Goal: Task Accomplishment & Management: Use online tool/utility

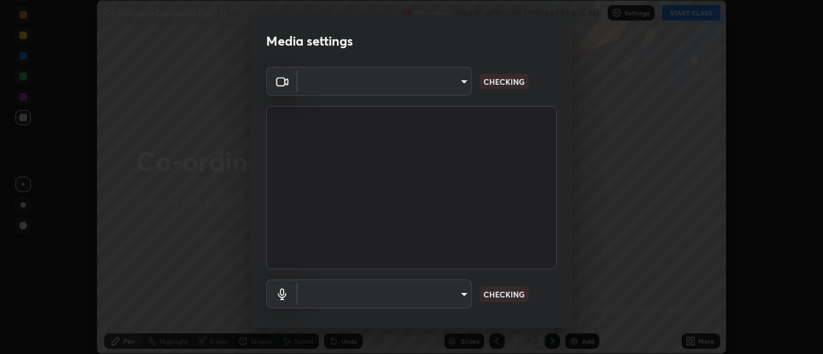
scroll to position [354, 823]
type input "0be616c92c2879d8fe19306c4b8383fc9b13f77197a30f876870ce6c7906effd"
type input "default"
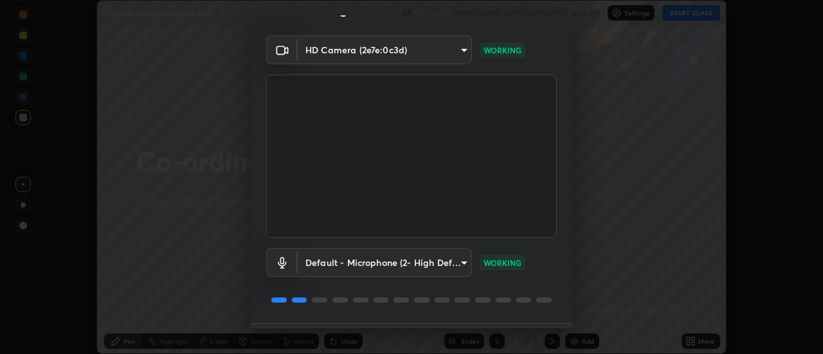
scroll to position [68, 0]
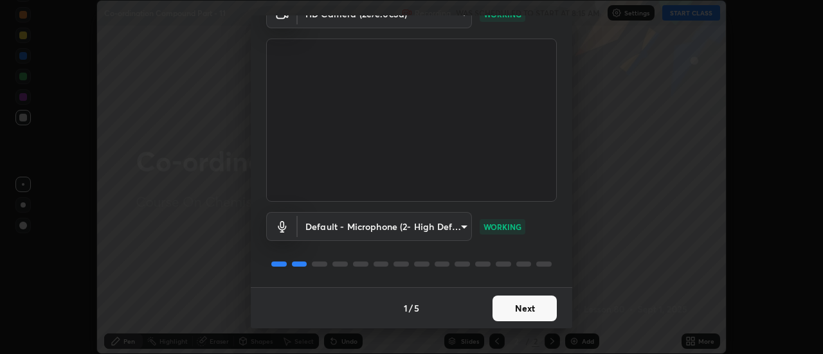
click at [519, 305] on button "Next" at bounding box center [524, 309] width 64 height 26
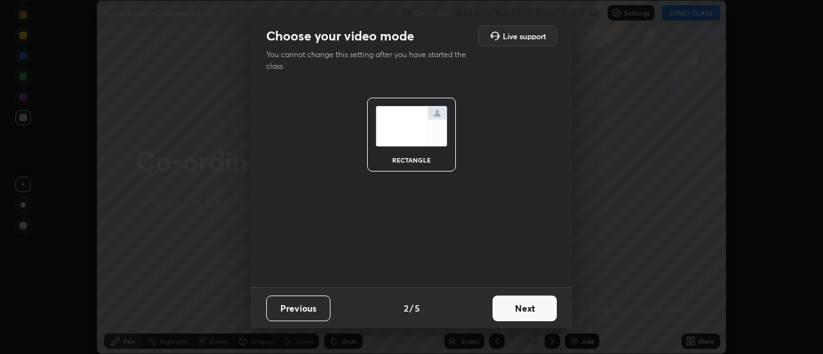
scroll to position [0, 0]
click at [525, 307] on button "Next" at bounding box center [524, 309] width 64 height 26
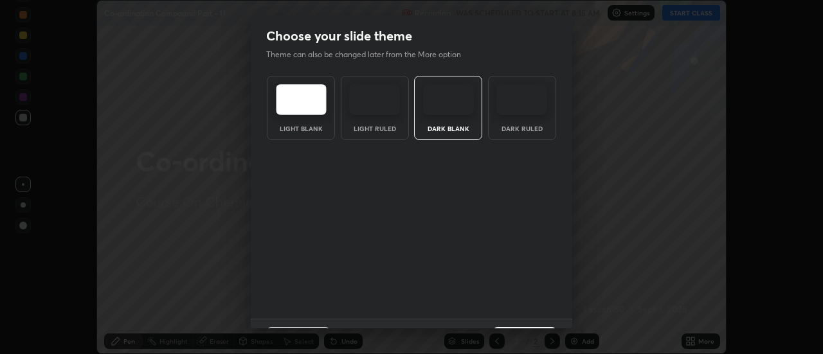
scroll to position [32, 0]
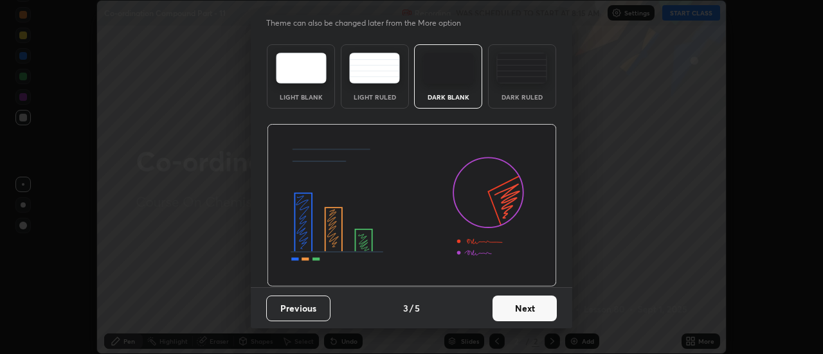
click at [523, 305] on button "Next" at bounding box center [524, 309] width 64 height 26
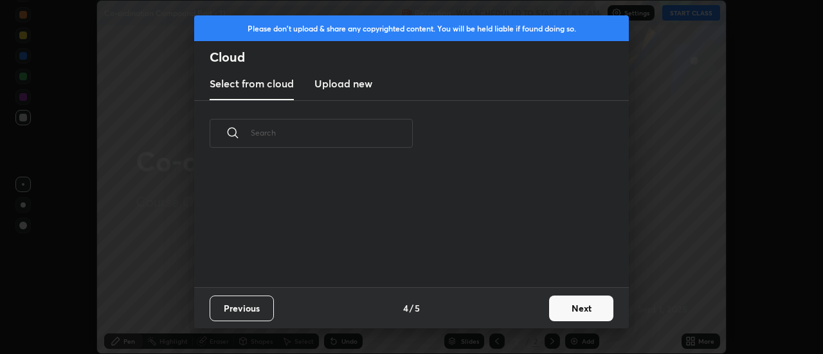
scroll to position [0, 0]
click at [576, 306] on button "Next" at bounding box center [581, 309] width 64 height 26
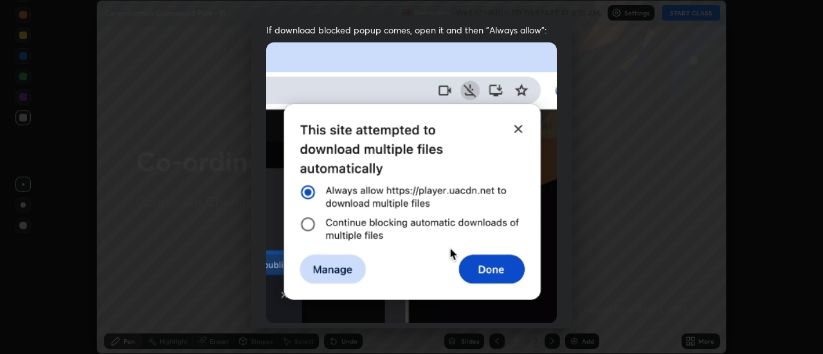
scroll to position [276, 0]
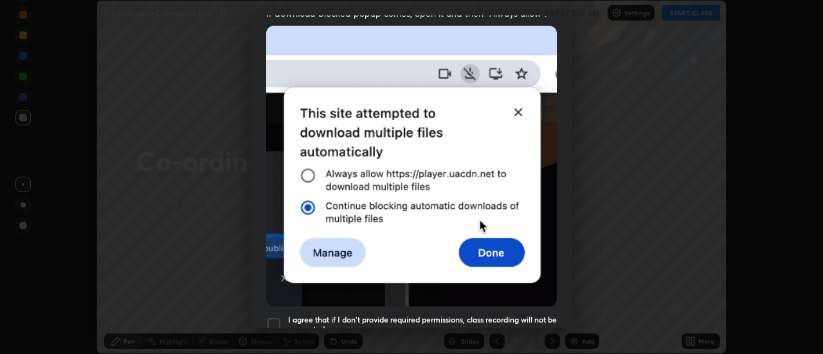
click at [573, 305] on div "Allow automatic downloads Please provide the following download permissions to …" at bounding box center [411, 177] width 823 height 354
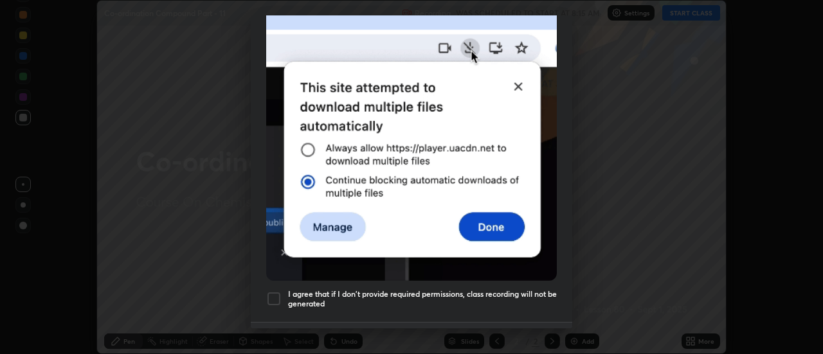
scroll to position [302, 0]
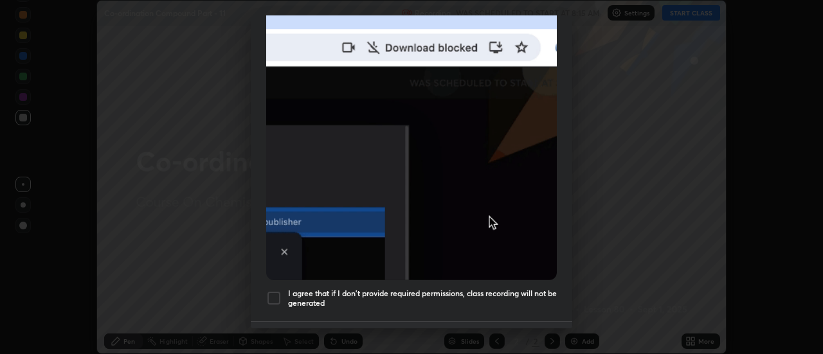
click at [273, 291] on div at bounding box center [273, 298] width 15 height 15
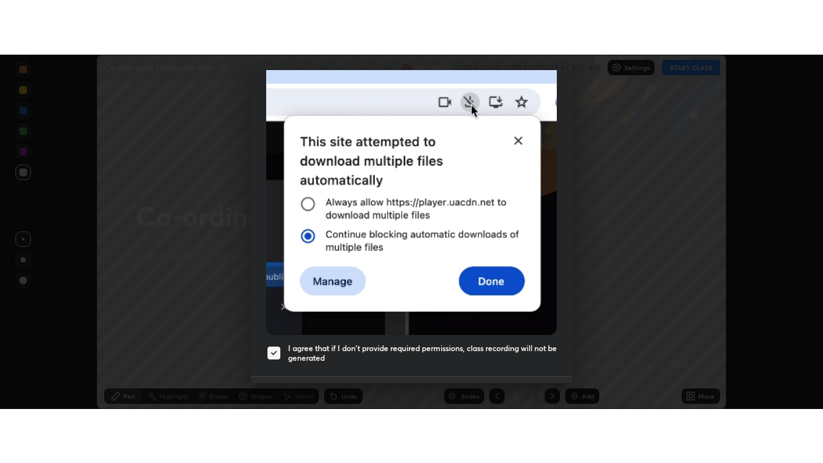
scroll to position [330, 0]
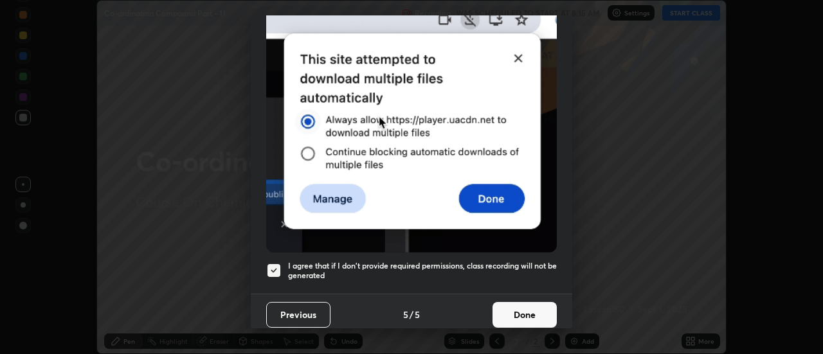
click at [528, 308] on button "Done" at bounding box center [524, 315] width 64 height 26
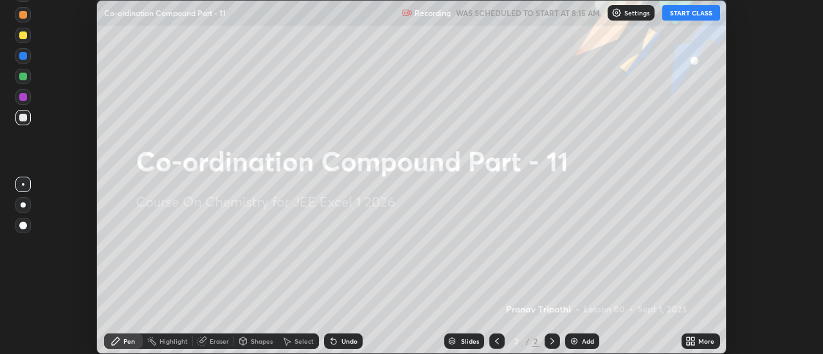
click at [688, 345] on icon at bounding box center [688, 343] width 3 height 3
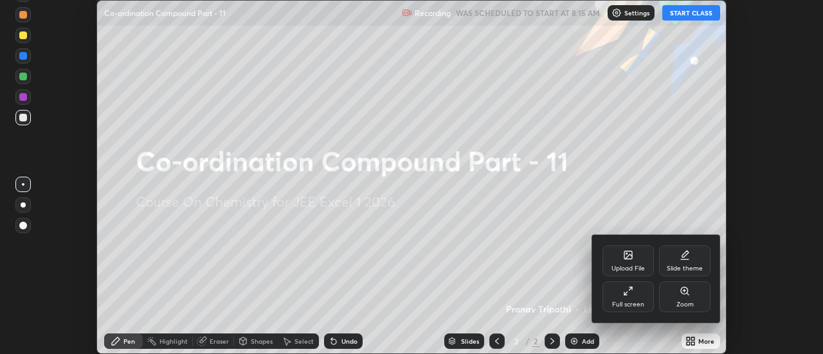
click at [629, 302] on div "Full screen" at bounding box center [628, 305] width 32 height 6
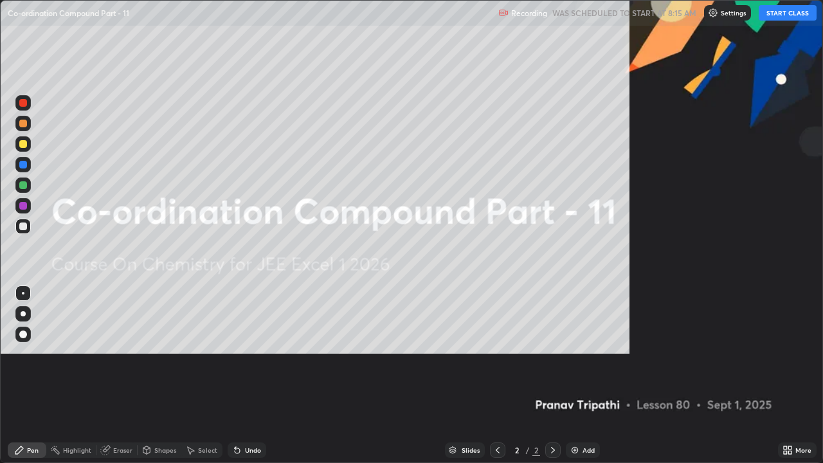
scroll to position [463, 823]
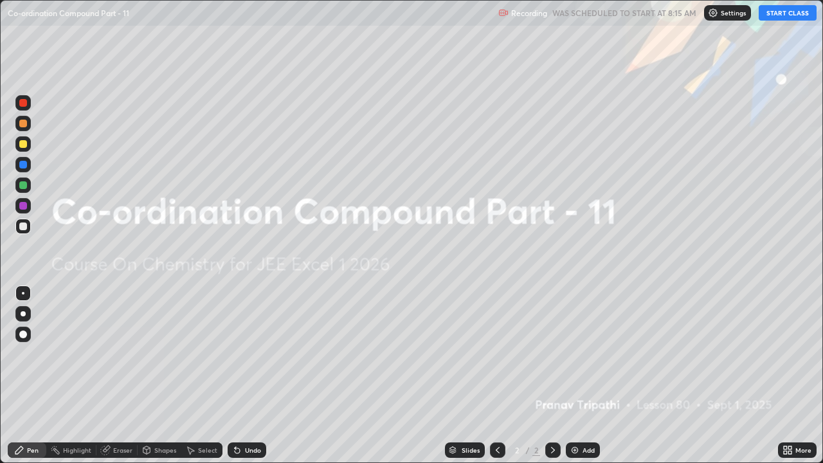
click at [775, 14] on button "START CLASS" at bounding box center [788, 12] width 58 height 15
click at [586, 354] on div "Add" at bounding box center [588, 450] width 12 height 6
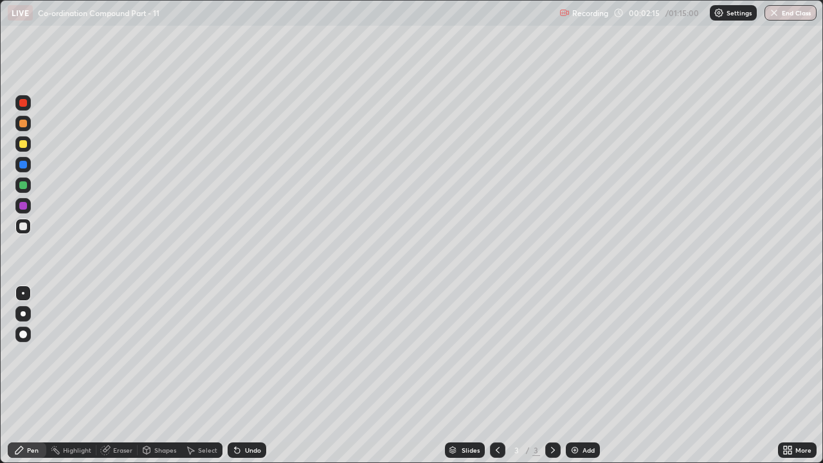
click at [26, 146] on div at bounding box center [23, 144] width 8 height 8
click at [24, 121] on div at bounding box center [23, 124] width 8 height 8
click at [25, 142] on div at bounding box center [23, 144] width 8 height 8
click at [26, 104] on div at bounding box center [23, 103] width 8 height 8
click at [24, 188] on div at bounding box center [23, 185] width 8 height 8
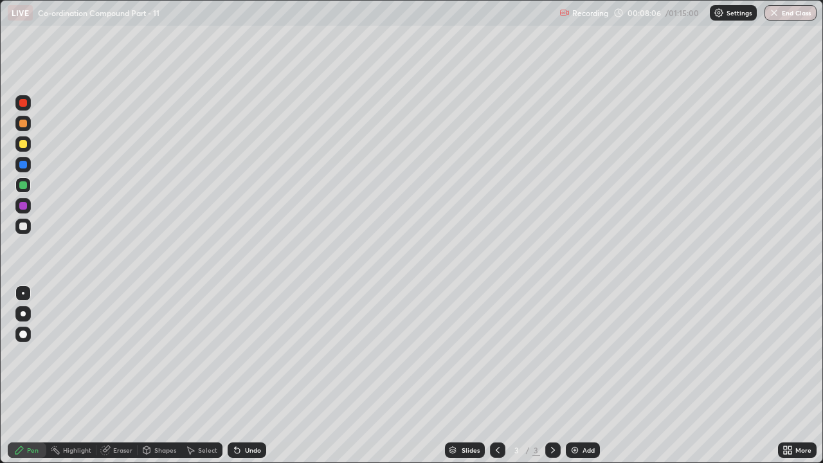
click at [24, 120] on div at bounding box center [23, 124] width 8 height 8
click at [123, 354] on div "Eraser" at bounding box center [122, 450] width 19 height 6
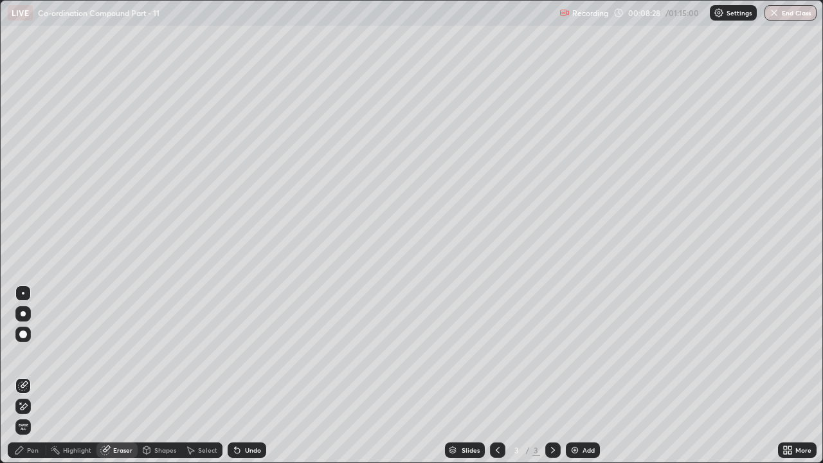
click at [32, 354] on div "Pen" at bounding box center [33, 450] width 12 height 6
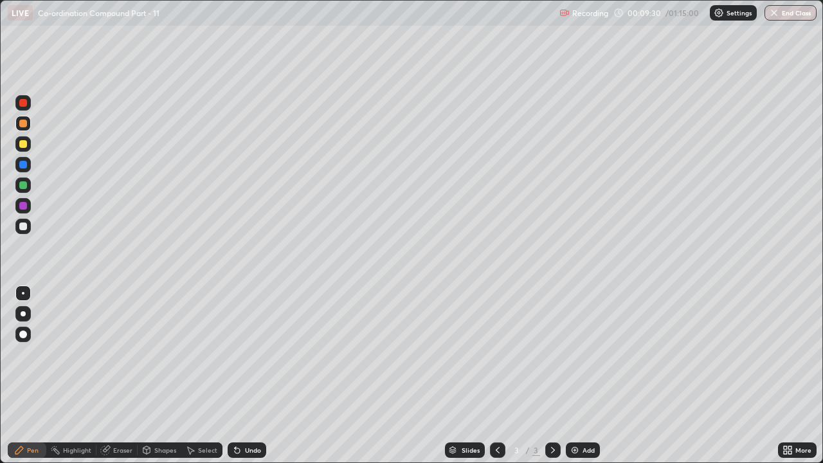
click at [581, 354] on div "Add" at bounding box center [583, 449] width 34 height 15
click at [125, 354] on div "Eraser" at bounding box center [122, 450] width 19 height 6
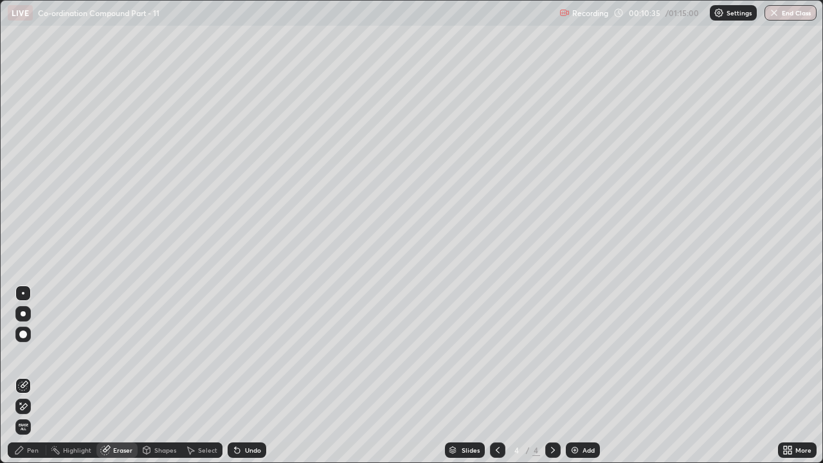
click at [36, 354] on div "Pen" at bounding box center [33, 450] width 12 height 6
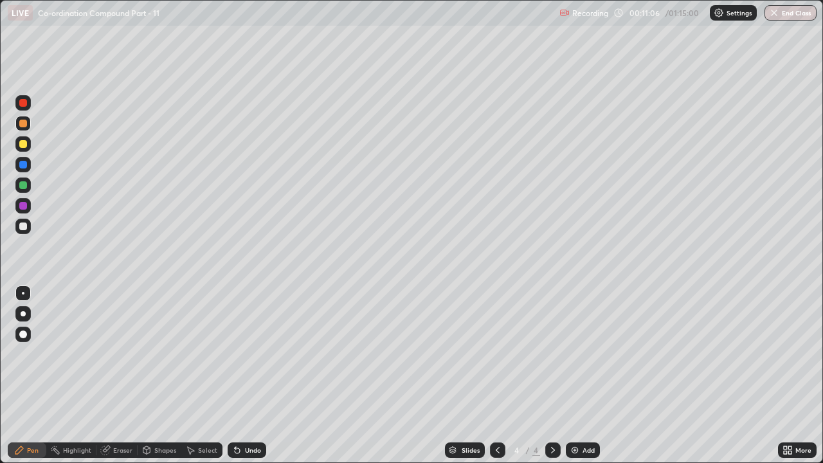
click at [502, 354] on div at bounding box center [497, 449] width 15 height 15
click at [552, 354] on icon at bounding box center [553, 450] width 10 height 10
click at [26, 143] on div at bounding box center [23, 144] width 8 height 8
click at [503, 354] on div at bounding box center [497, 449] width 15 height 15
click at [550, 354] on icon at bounding box center [553, 450] width 10 height 10
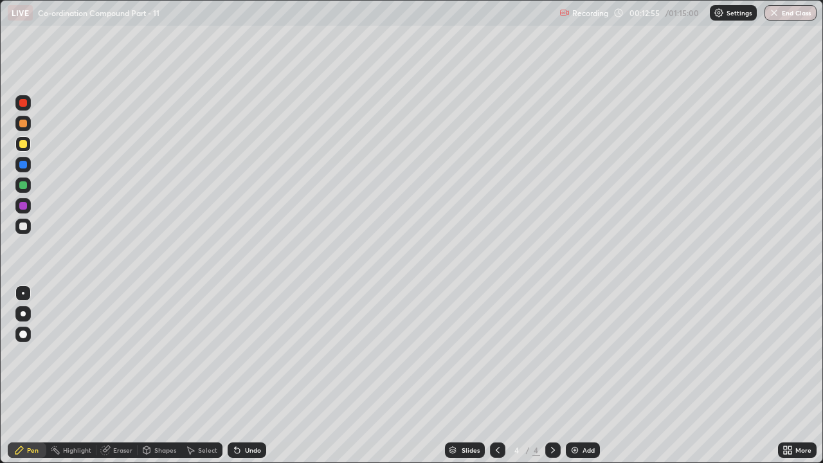
click at [557, 354] on div at bounding box center [552, 449] width 15 height 15
click at [582, 354] on div "Add" at bounding box center [588, 450] width 12 height 6
click at [23, 120] on div at bounding box center [23, 124] width 8 height 8
click at [24, 164] on div at bounding box center [23, 165] width 8 height 8
click at [23, 231] on div at bounding box center [22, 226] width 15 height 15
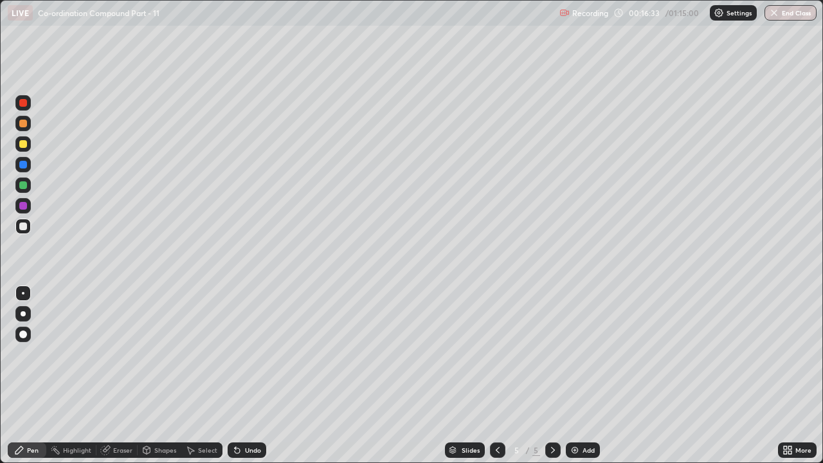
click at [496, 354] on icon at bounding box center [497, 450] width 10 height 10
click at [503, 354] on div at bounding box center [497, 449] width 15 height 15
click at [550, 354] on icon at bounding box center [553, 450] width 10 height 10
click at [552, 354] on icon at bounding box center [553, 450] width 4 height 6
click at [28, 178] on div at bounding box center [22, 184] width 15 height 15
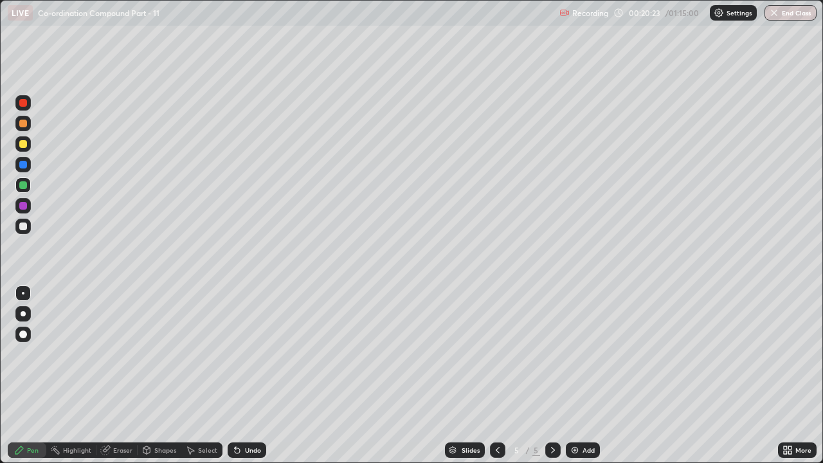
click at [575, 354] on img at bounding box center [575, 450] width 10 height 10
click at [502, 354] on div at bounding box center [497, 449] width 15 height 15
click at [123, 354] on div "Eraser" at bounding box center [122, 450] width 19 height 6
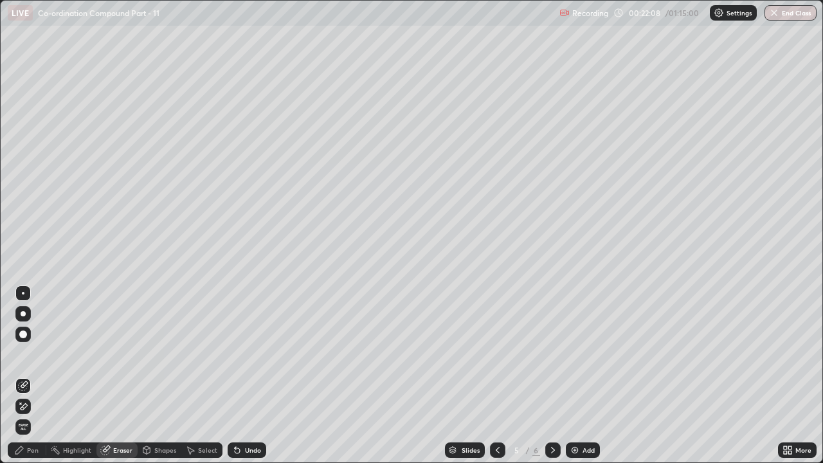
click at [42, 354] on div "Pen" at bounding box center [27, 449] width 39 height 15
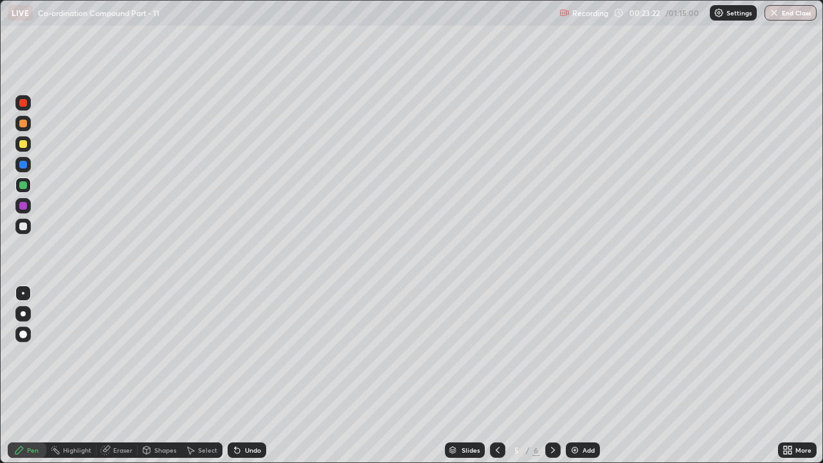
click at [577, 354] on img at bounding box center [575, 450] width 10 height 10
click at [26, 145] on div at bounding box center [23, 144] width 8 height 8
click at [30, 224] on div at bounding box center [22, 226] width 15 height 15
click at [119, 354] on div "Eraser" at bounding box center [122, 450] width 19 height 6
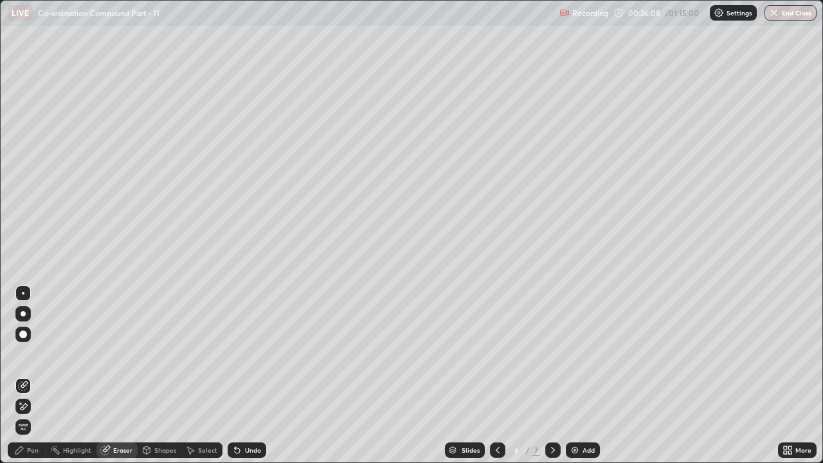
click at [32, 354] on div "Pen" at bounding box center [33, 450] width 12 height 6
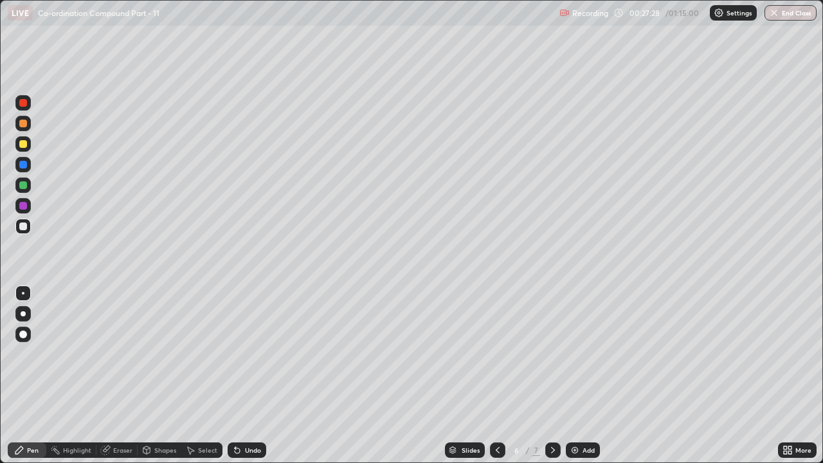
click at [584, 354] on div "Add" at bounding box center [588, 450] width 12 height 6
click at [24, 145] on div at bounding box center [23, 144] width 8 height 8
click at [26, 167] on div at bounding box center [23, 165] width 8 height 8
click at [28, 222] on div at bounding box center [22, 226] width 15 height 15
click at [581, 354] on div "Add" at bounding box center [583, 449] width 34 height 15
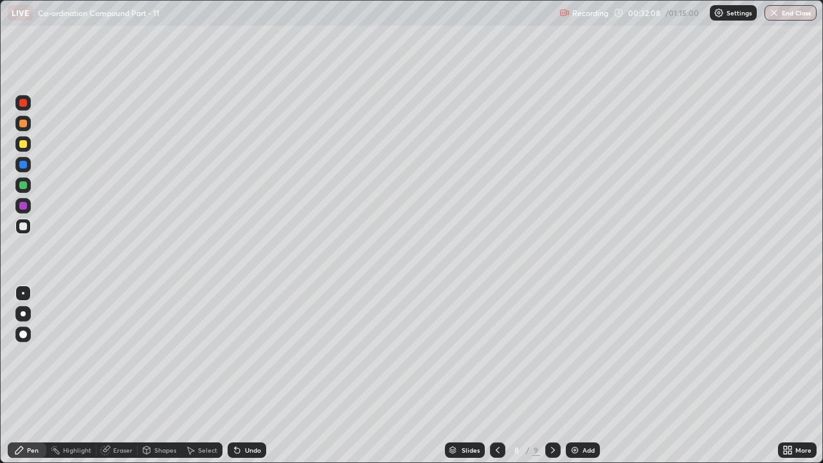
click at [23, 183] on div at bounding box center [23, 185] width 8 height 8
click at [26, 118] on div at bounding box center [22, 123] width 15 height 15
click at [119, 354] on div "Eraser" at bounding box center [122, 450] width 19 height 6
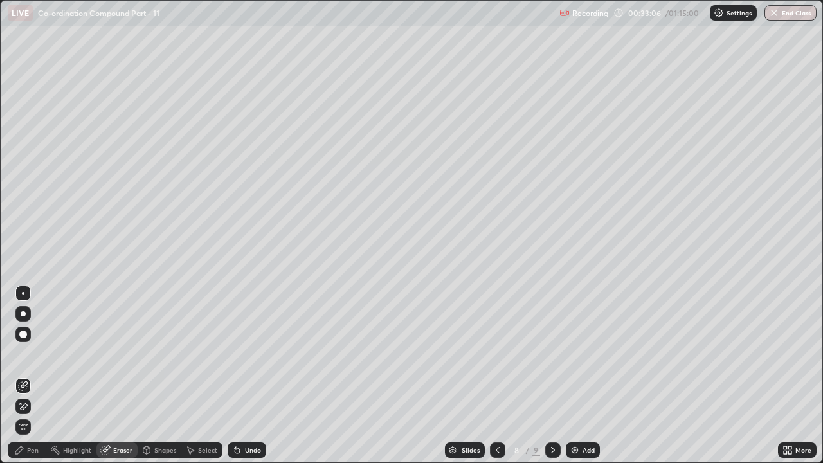
click at [32, 354] on div "Pen" at bounding box center [33, 450] width 12 height 6
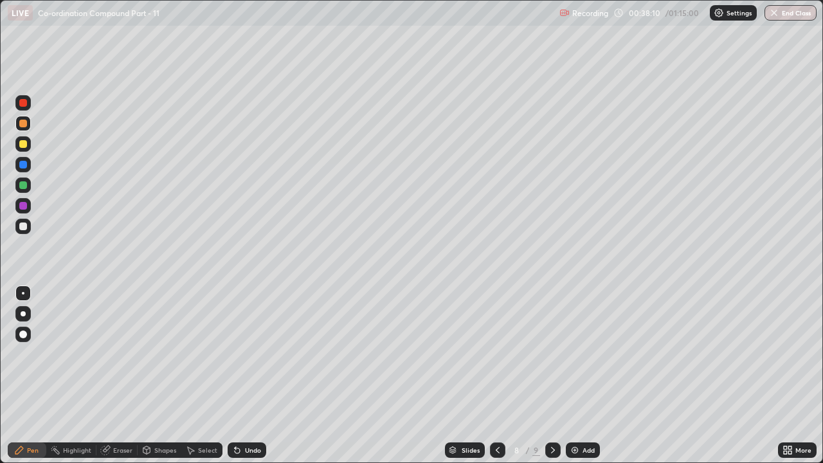
click at [581, 354] on div "Add" at bounding box center [583, 449] width 34 height 15
click at [20, 185] on div at bounding box center [23, 185] width 8 height 8
click at [24, 145] on div at bounding box center [23, 144] width 8 height 8
click at [124, 354] on div "Eraser" at bounding box center [116, 449] width 41 height 15
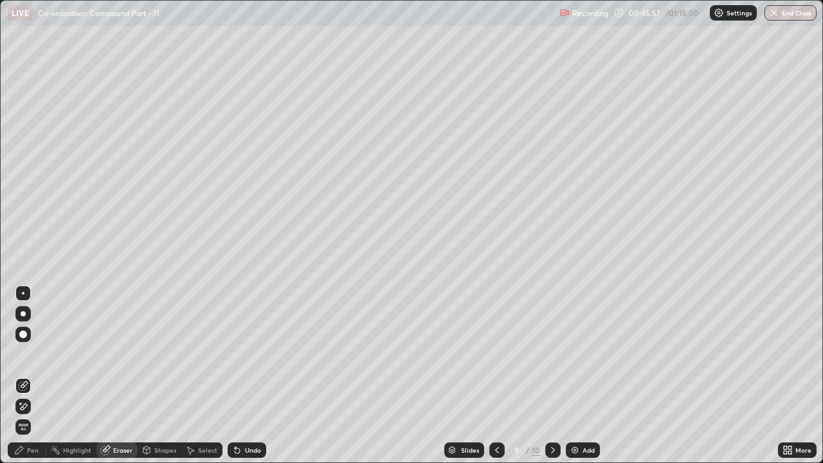
click at [28, 354] on div "Pen" at bounding box center [33, 450] width 12 height 6
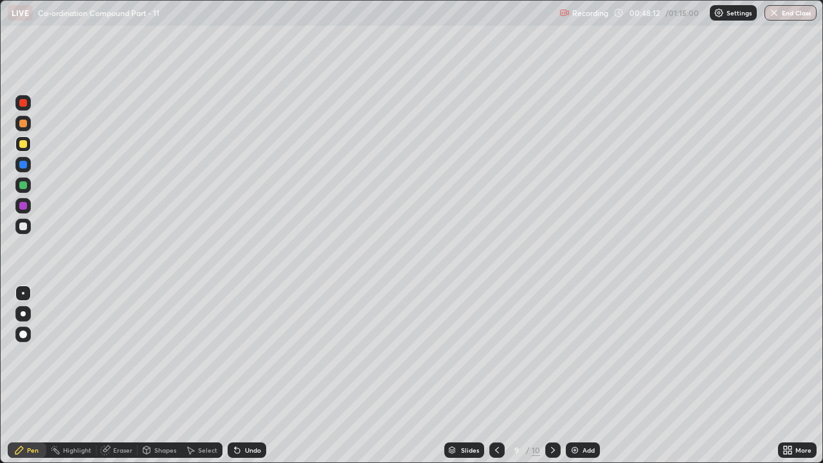
click at [124, 354] on div "Eraser" at bounding box center [116, 449] width 41 height 15
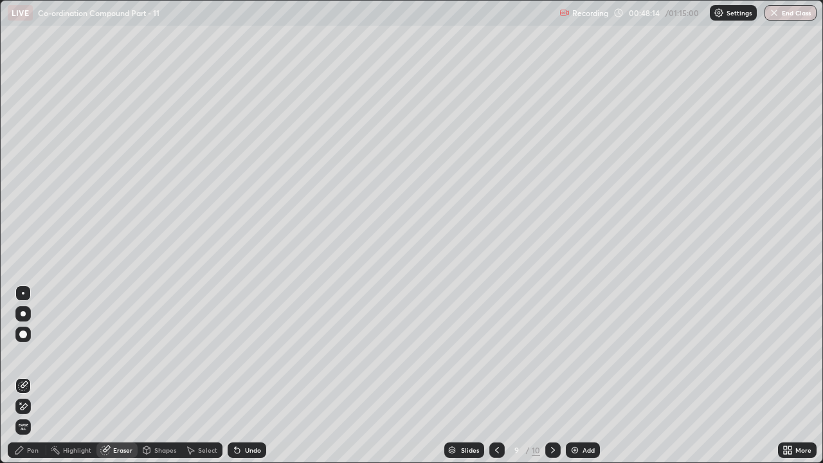
click at [33, 354] on div "Pen" at bounding box center [33, 450] width 12 height 6
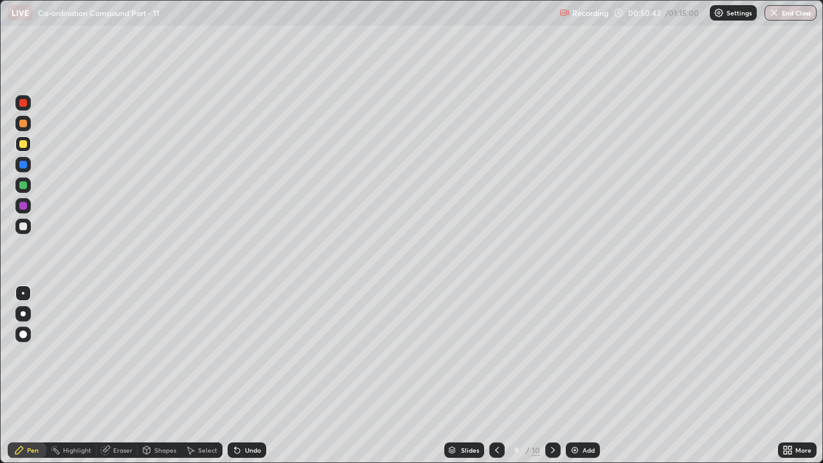
click at [501, 354] on icon at bounding box center [497, 450] width 10 height 10
click at [552, 354] on icon at bounding box center [553, 450] width 10 height 10
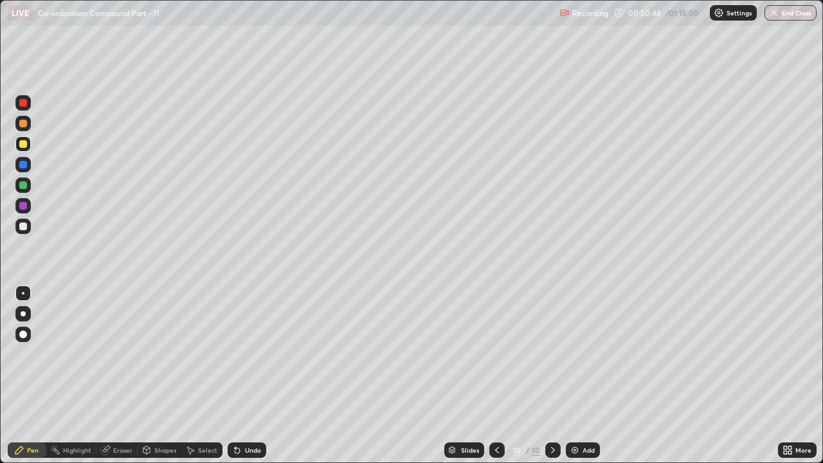
click at [585, 354] on div "Add" at bounding box center [588, 450] width 12 height 6
click at [125, 354] on div "Eraser" at bounding box center [122, 450] width 19 height 6
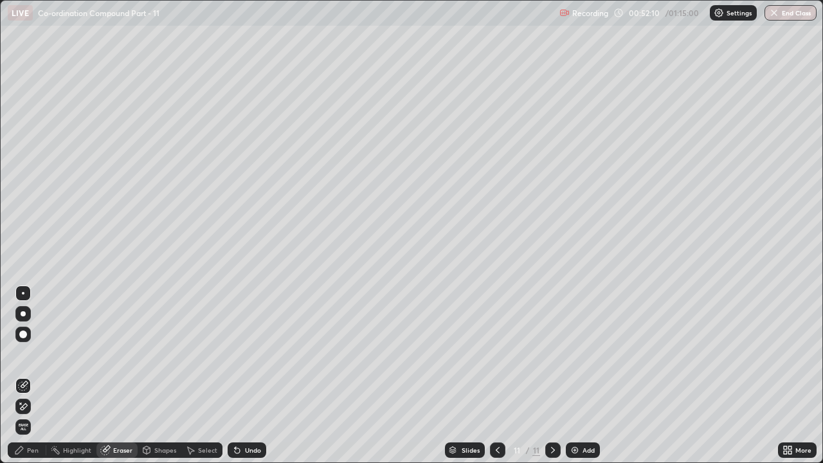
click at [33, 354] on div "Pen" at bounding box center [33, 450] width 12 height 6
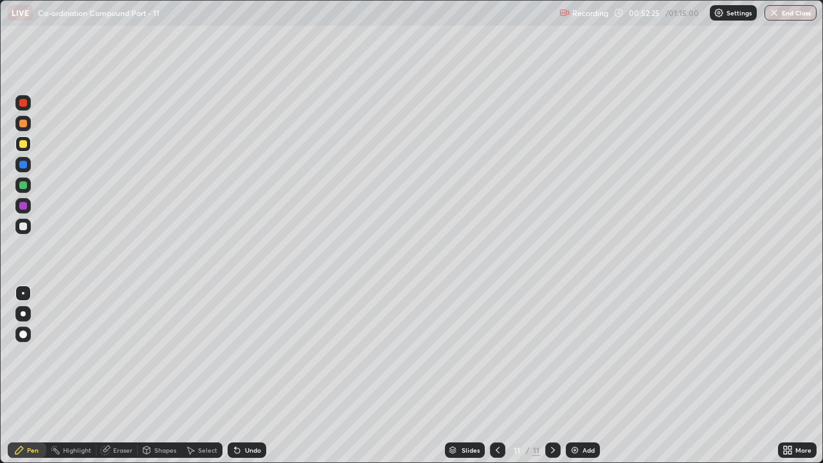
click at [28, 187] on div at bounding box center [22, 184] width 15 height 15
click at [28, 146] on div at bounding box center [22, 143] width 15 height 15
click at [121, 354] on div "Eraser" at bounding box center [122, 450] width 19 height 6
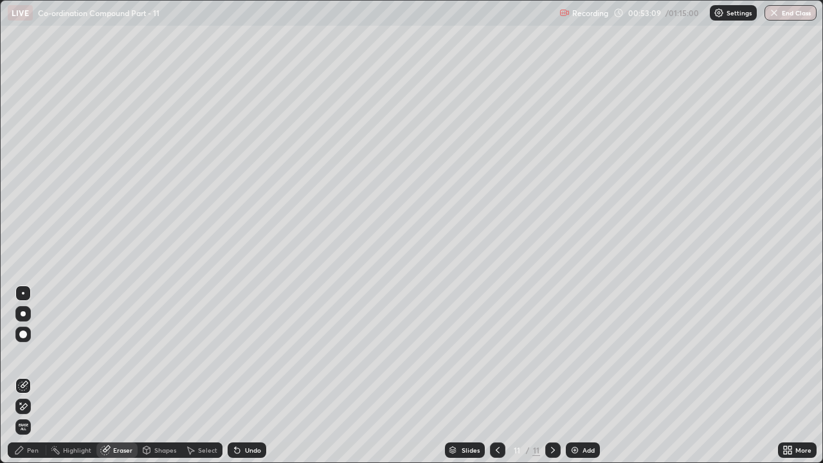
click at [34, 354] on div "Pen" at bounding box center [33, 450] width 12 height 6
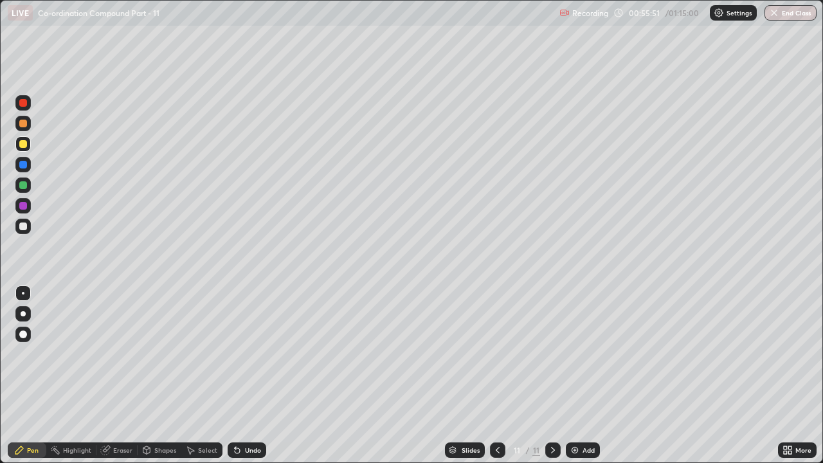
click at [589, 354] on div "Add" at bounding box center [583, 449] width 34 height 15
click at [24, 167] on div at bounding box center [23, 165] width 8 height 8
click at [25, 123] on div at bounding box center [23, 124] width 8 height 8
click at [123, 354] on div "Eraser" at bounding box center [116, 449] width 41 height 15
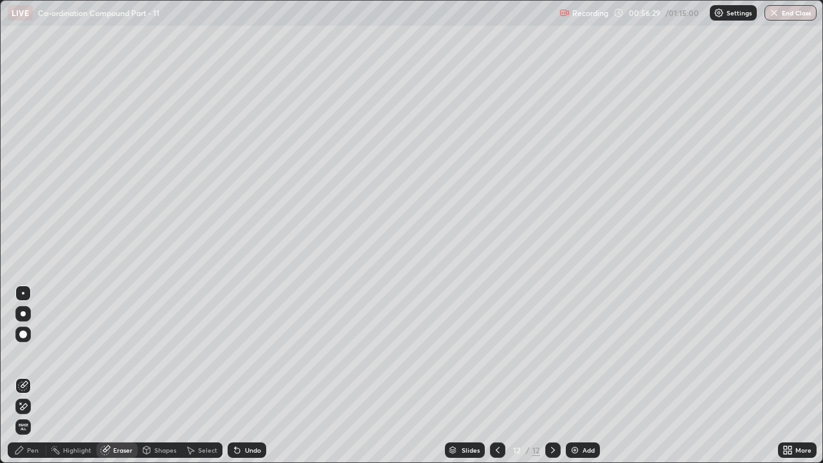
click at [33, 354] on div "Pen" at bounding box center [33, 450] width 12 height 6
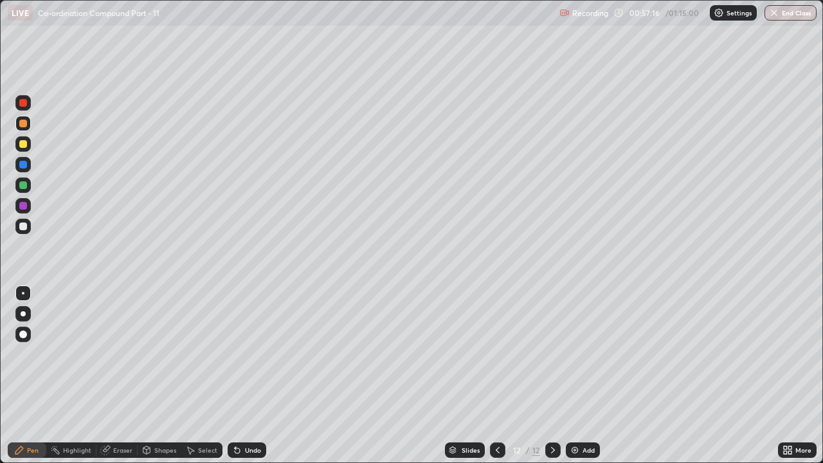
click at [24, 145] on div at bounding box center [23, 144] width 8 height 8
click at [28, 188] on div at bounding box center [22, 184] width 15 height 15
click at [26, 147] on div at bounding box center [22, 143] width 15 height 15
click at [25, 228] on div at bounding box center [23, 226] width 8 height 8
click at [23, 205] on div at bounding box center [23, 206] width 8 height 8
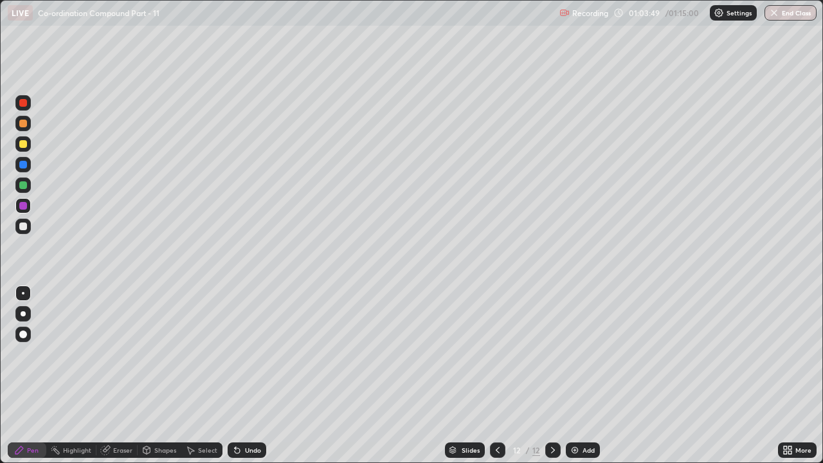
click at [26, 184] on div at bounding box center [23, 185] width 8 height 8
click at [577, 354] on img at bounding box center [575, 450] width 10 height 10
click at [21, 145] on div at bounding box center [23, 144] width 8 height 8
click at [584, 354] on div "Add" at bounding box center [588, 450] width 12 height 6
click at [30, 190] on div at bounding box center [22, 184] width 15 height 15
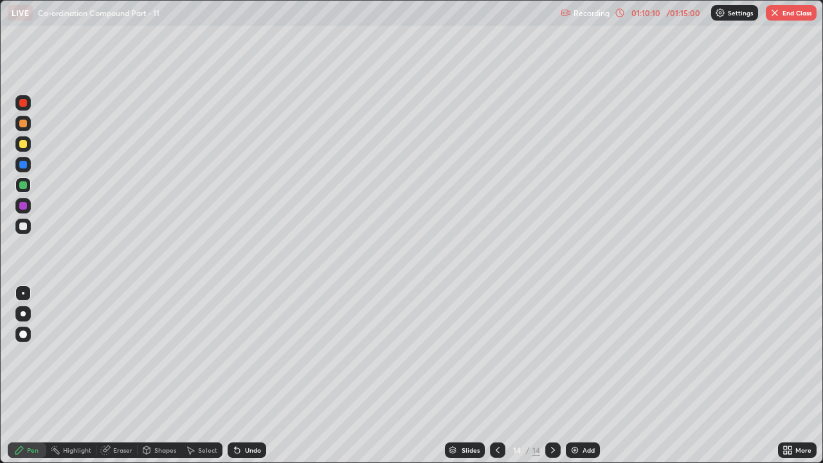
click at [24, 143] on div at bounding box center [23, 144] width 8 height 8
click at [25, 183] on div at bounding box center [23, 185] width 8 height 8
click at [26, 144] on div at bounding box center [23, 144] width 8 height 8
click at [23, 186] on div at bounding box center [23, 185] width 8 height 8
click at [26, 167] on div at bounding box center [23, 165] width 8 height 8
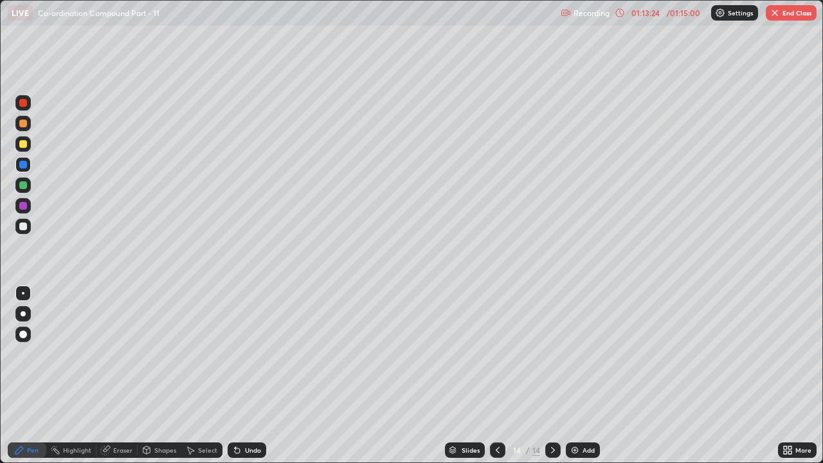
click at [24, 123] on div at bounding box center [23, 124] width 8 height 8
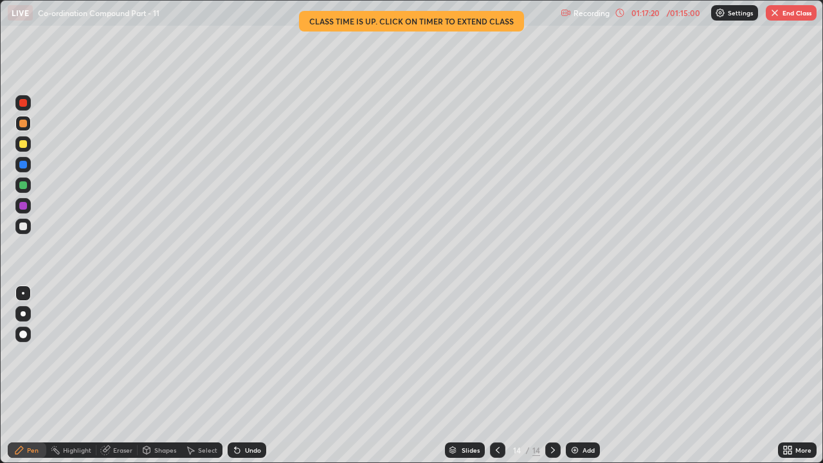
click at [582, 354] on div "Add" at bounding box center [583, 449] width 34 height 15
click at [791, 12] on button "End Class" at bounding box center [791, 12] width 51 height 15
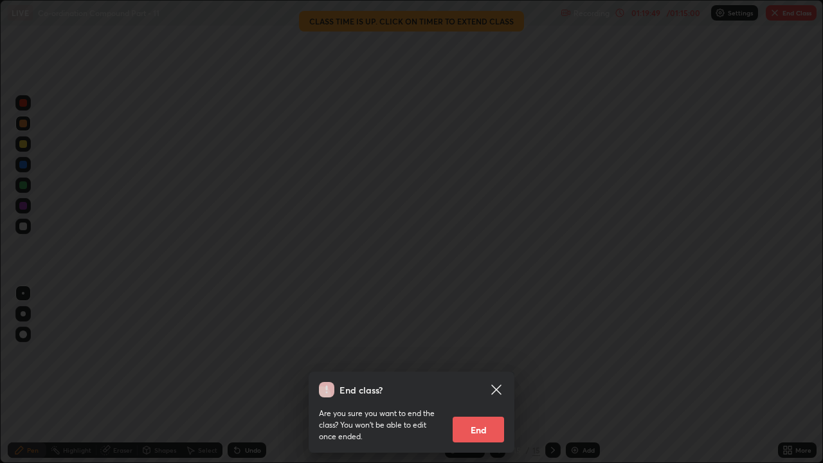
click at [491, 354] on button "End" at bounding box center [478, 430] width 51 height 26
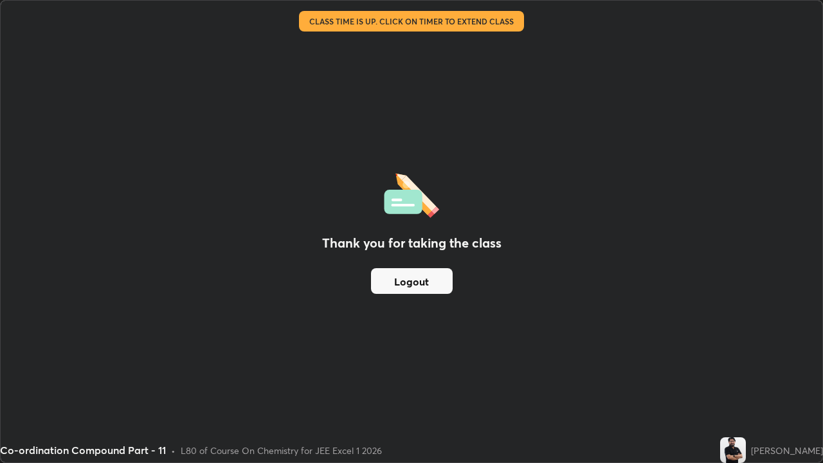
click at [406, 285] on button "Logout" at bounding box center [412, 281] width 82 height 26
